Goal: Information Seeking & Learning: Learn about a topic

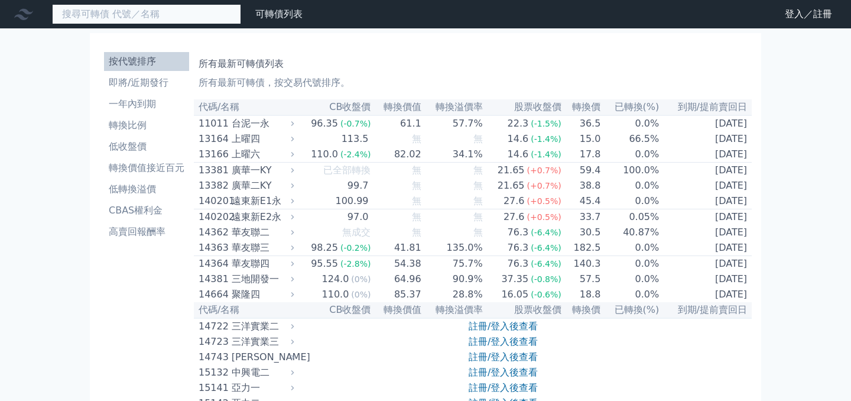
click at [129, 15] on input at bounding box center [146, 14] width 189 height 20
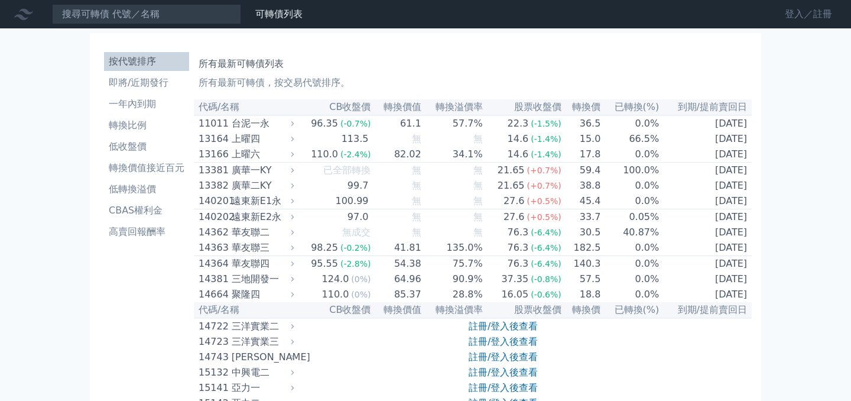
click at [810, 15] on link "登入／註冊" at bounding box center [809, 14] width 66 height 19
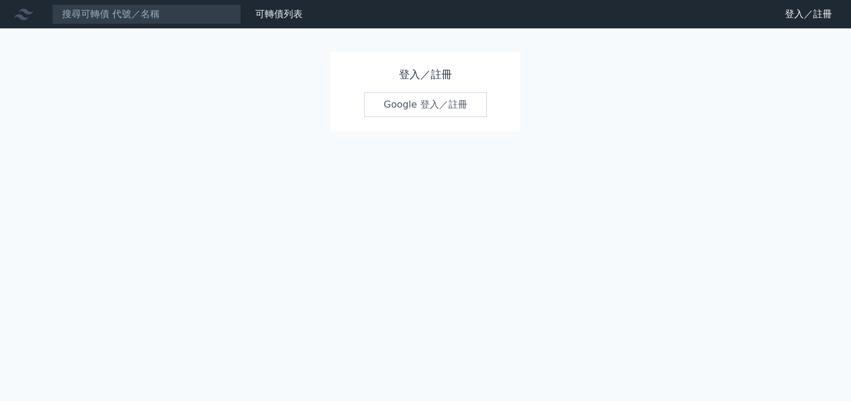
click at [374, 121] on div "登入／註冊 Google 登入／註冊" at bounding box center [425, 91] width 189 height 79
click at [395, 98] on link "Google 登入／註冊" at bounding box center [425, 104] width 123 height 25
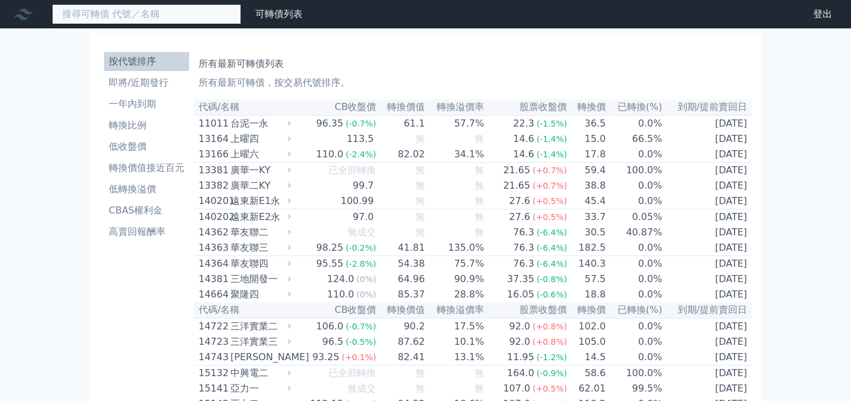
click at [116, 19] on input at bounding box center [146, 14] width 189 height 20
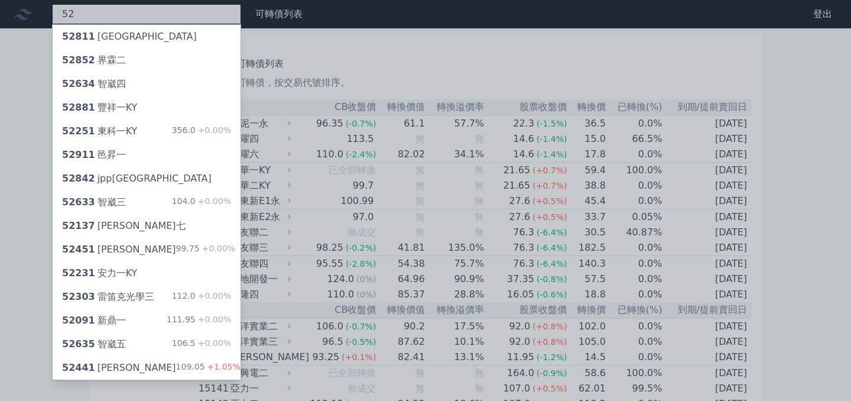
type input "5"
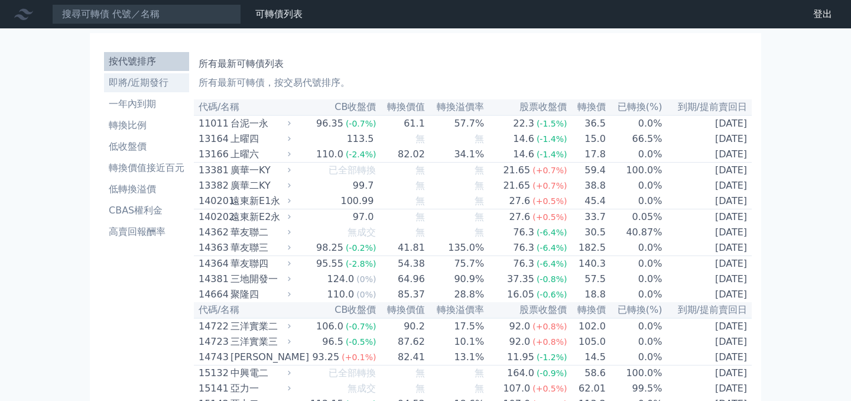
click at [142, 74] on link "即將/近期發行" at bounding box center [146, 82] width 85 height 19
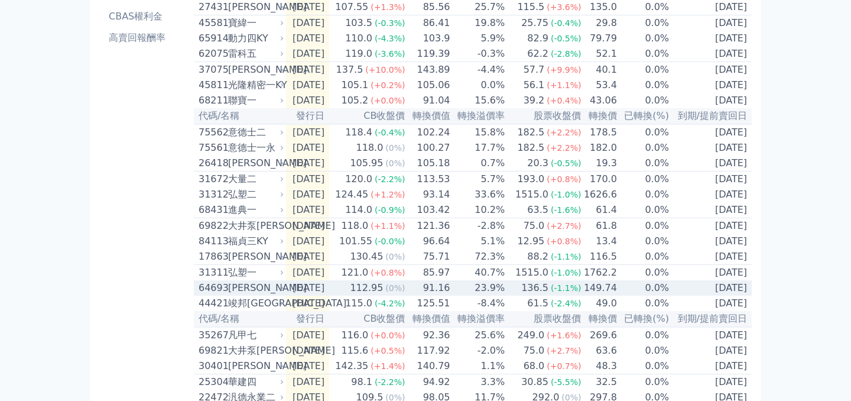
scroll to position [218, 0]
